Goal: Check status: Check status

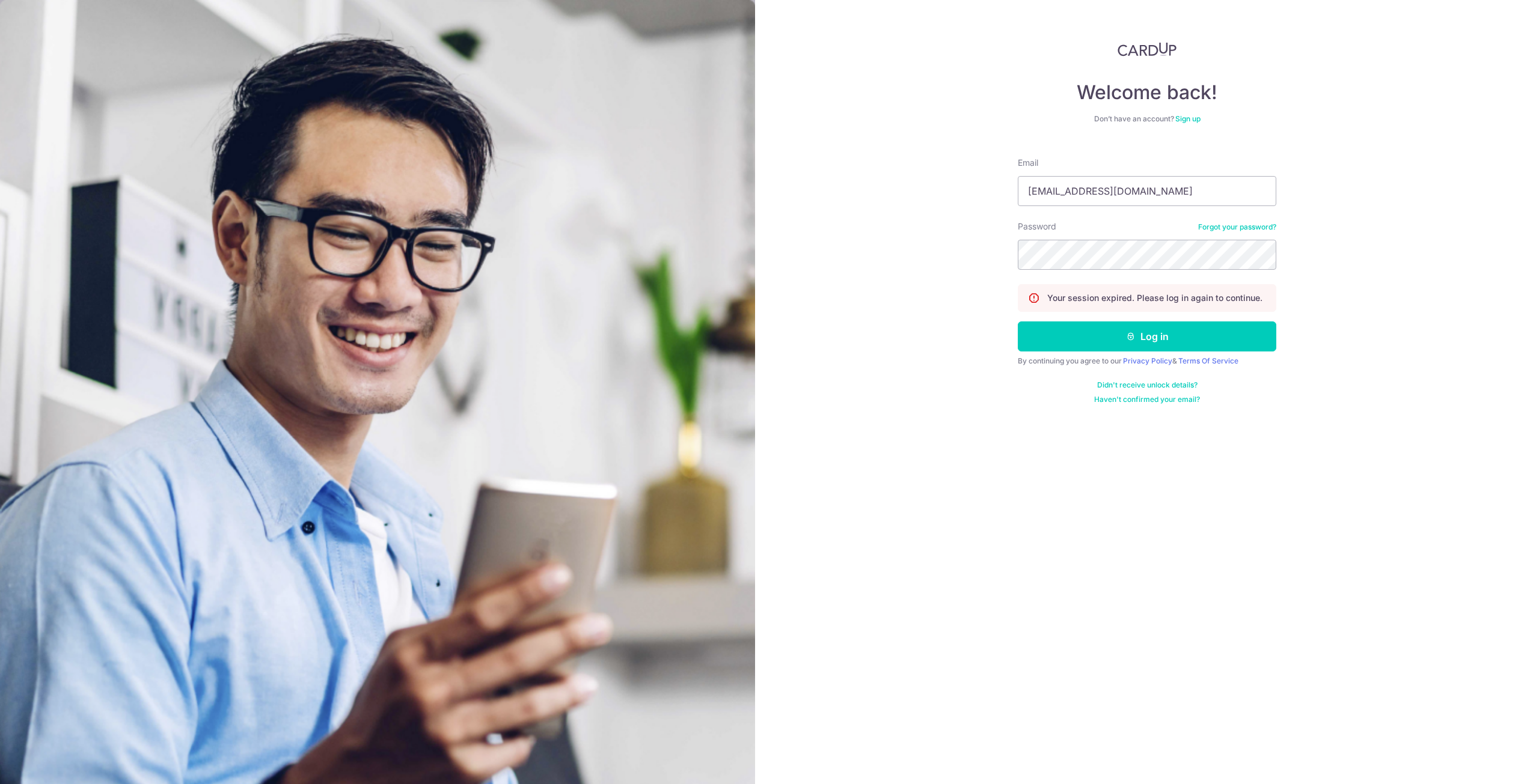
click at [1018, 321] on button "Log in" at bounding box center [1147, 336] width 259 height 30
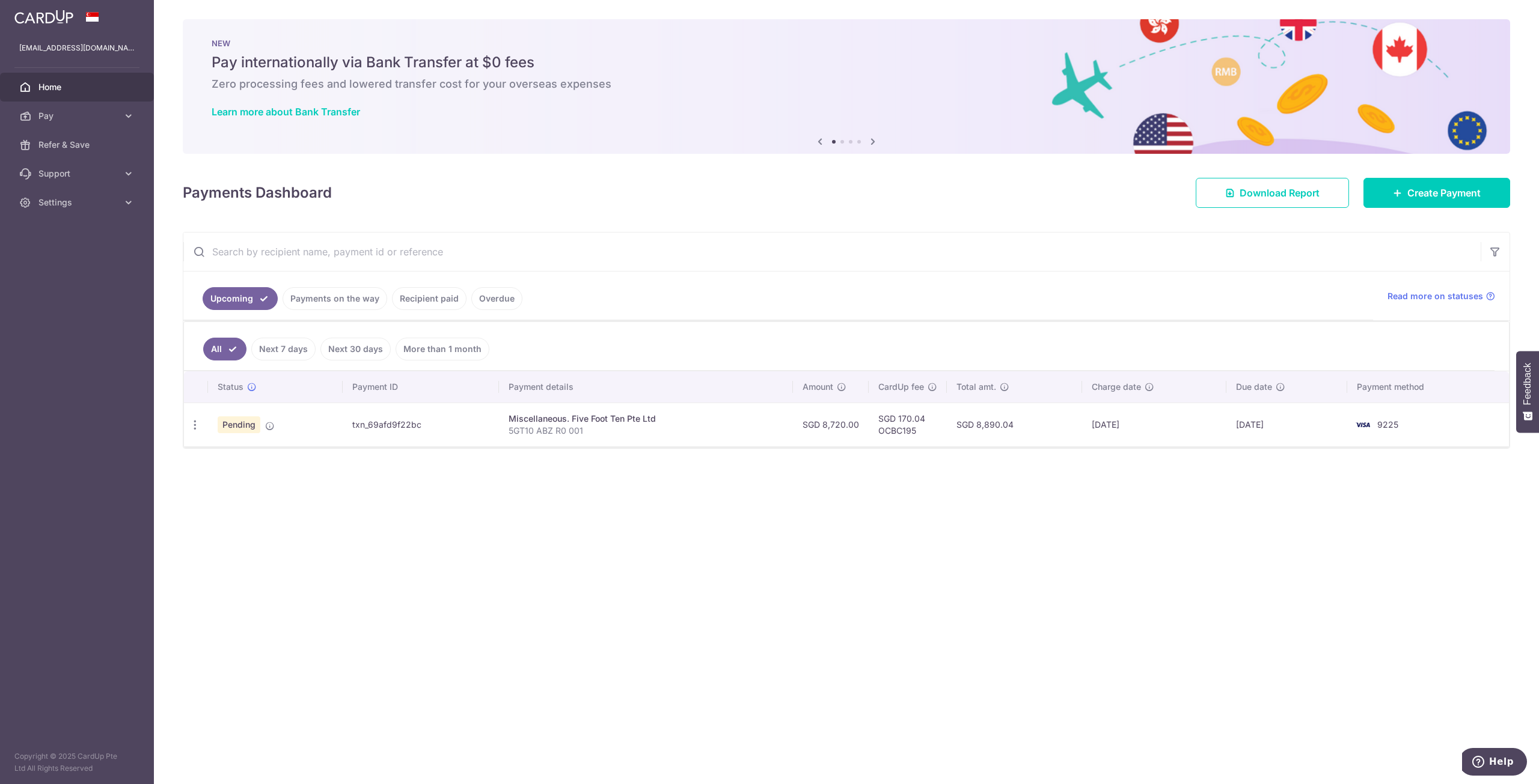
click at [329, 297] on link "Payments on the way" at bounding box center [335, 299] width 105 height 23
